Goal: Ask a question

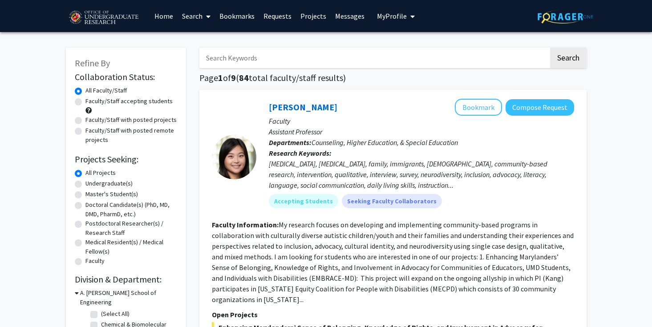
click at [319, 61] on input "Search Keywords" at bounding box center [373, 58] width 349 height 20
click at [550, 48] on button "Search" at bounding box center [568, 58] width 36 height 20
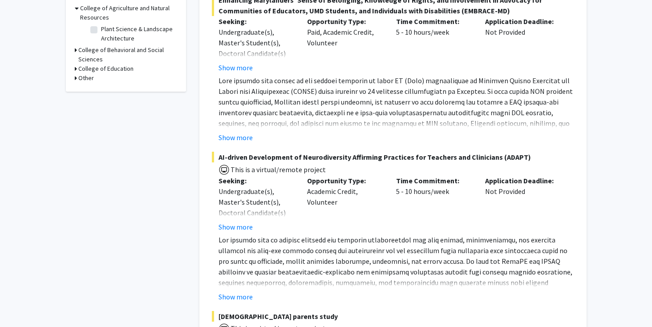
scroll to position [285, 0]
click at [247, 291] on button "Show more" at bounding box center [235, 296] width 34 height 11
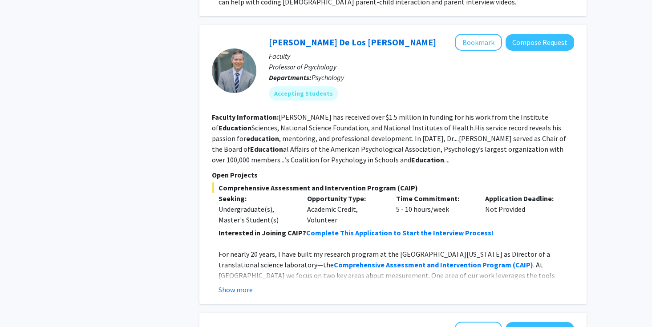
scroll to position [779, 0]
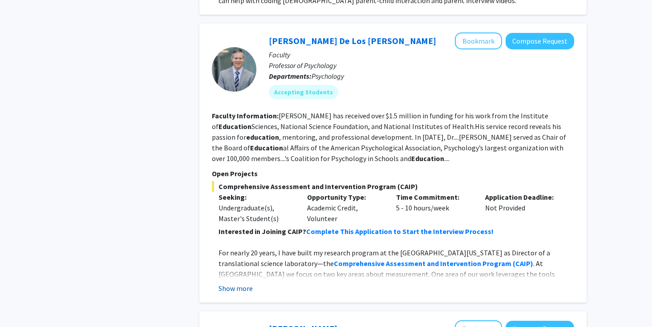
click at [243, 283] on button "Show more" at bounding box center [235, 288] width 34 height 11
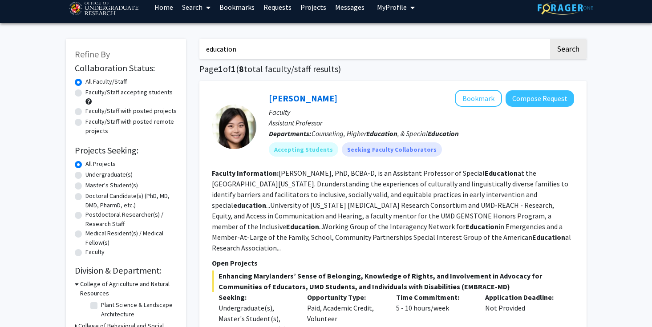
scroll to position [0, 0]
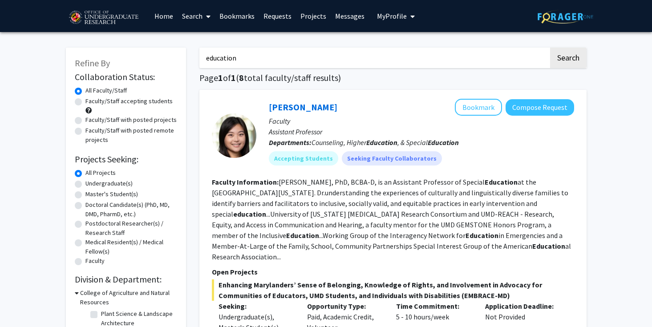
drag, startPoint x: 266, startPoint y: 58, endPoint x: 120, endPoint y: 48, distance: 146.7
click at [550, 48] on button "Search" at bounding box center [568, 58] width 36 height 20
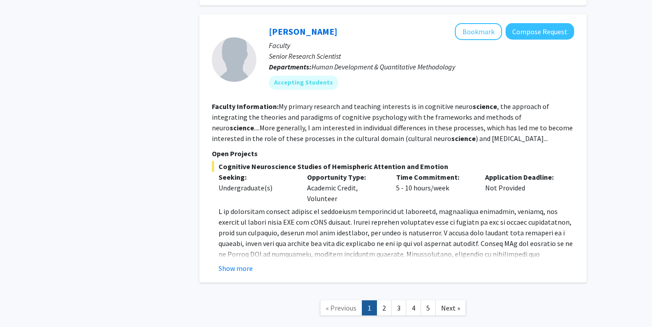
scroll to position [2665, 0]
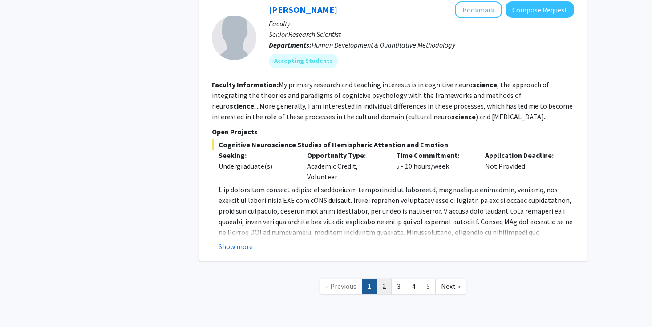
click at [380, 278] on link "2" at bounding box center [383, 286] width 15 height 16
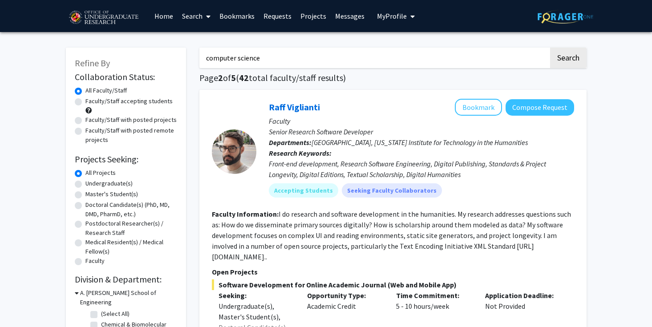
drag, startPoint x: 278, startPoint y: 59, endPoint x: 186, endPoint y: 46, distance: 93.0
type input "data science education"
click at [550, 48] on button "Search" at bounding box center [568, 58] width 36 height 20
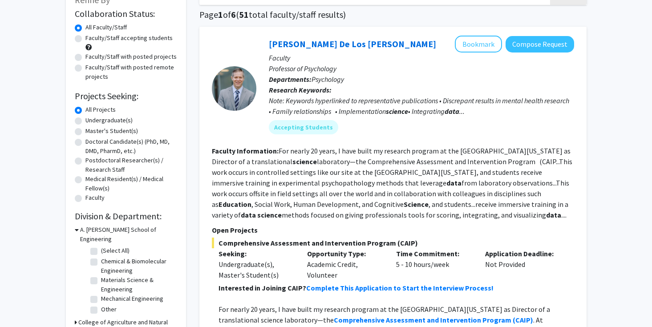
scroll to position [184, 0]
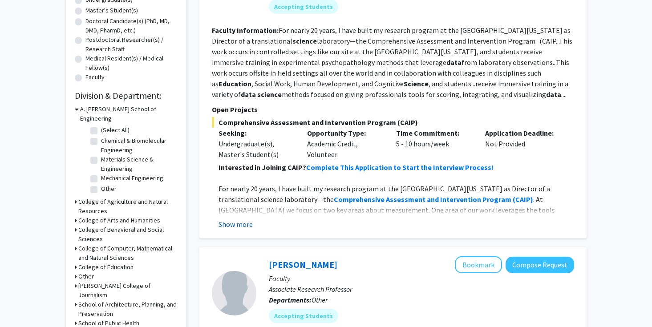
click at [234, 227] on button "Show more" at bounding box center [235, 224] width 34 height 11
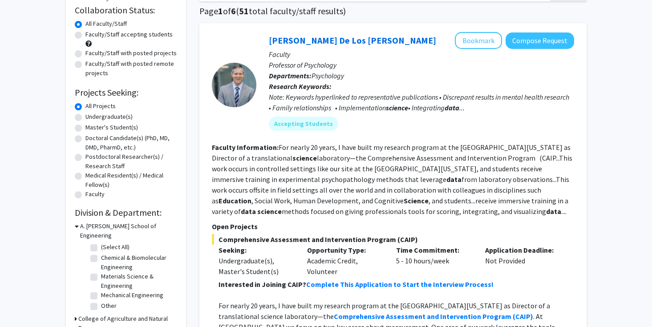
scroll to position [60, 0]
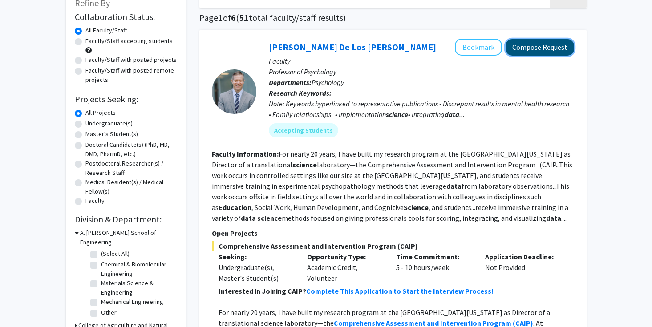
click at [527, 42] on button "Compose Request" at bounding box center [539, 47] width 69 height 16
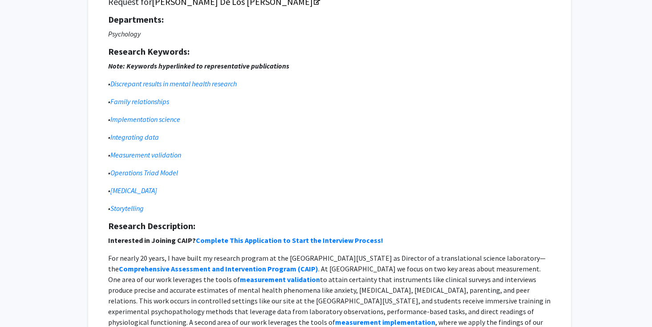
scroll to position [208, 0]
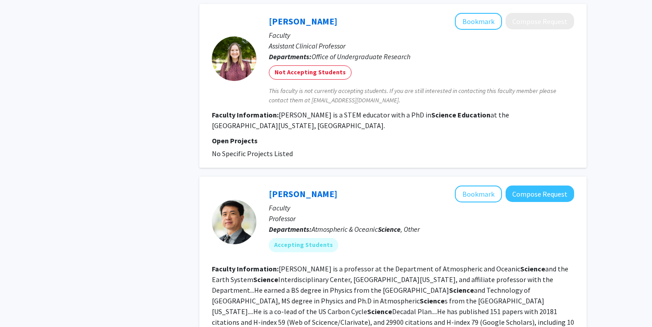
scroll to position [2793, 0]
